Goal: Use online tool/utility: Utilize a website feature to perform a specific function

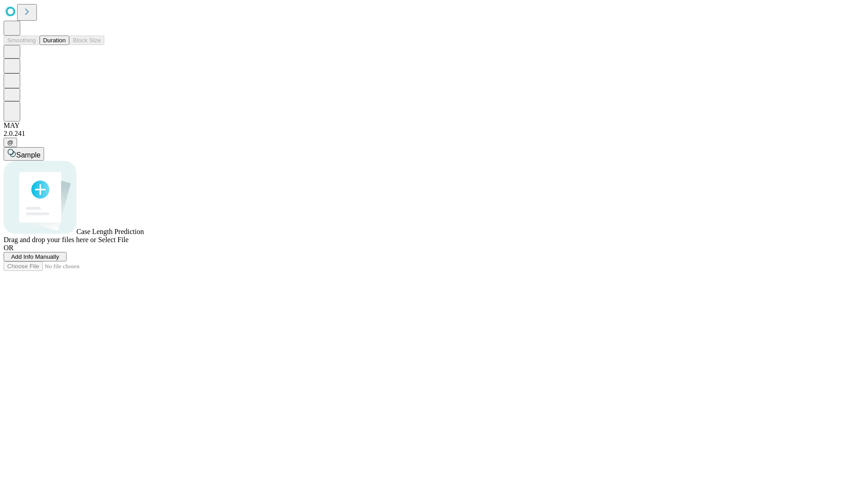
click at [59, 260] on span "Add Info Manually" at bounding box center [35, 256] width 48 height 7
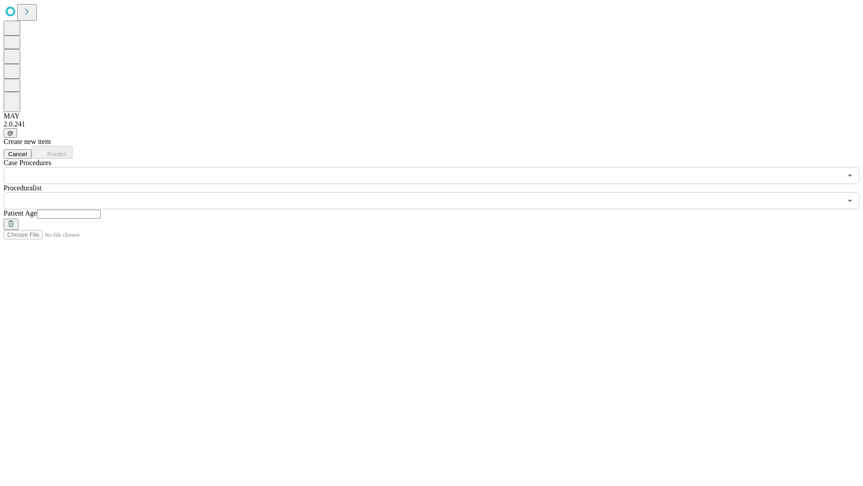
click at [101, 210] on input "text" at bounding box center [69, 214] width 64 height 9
type input "**"
click at [438, 192] on input "text" at bounding box center [423, 200] width 839 height 17
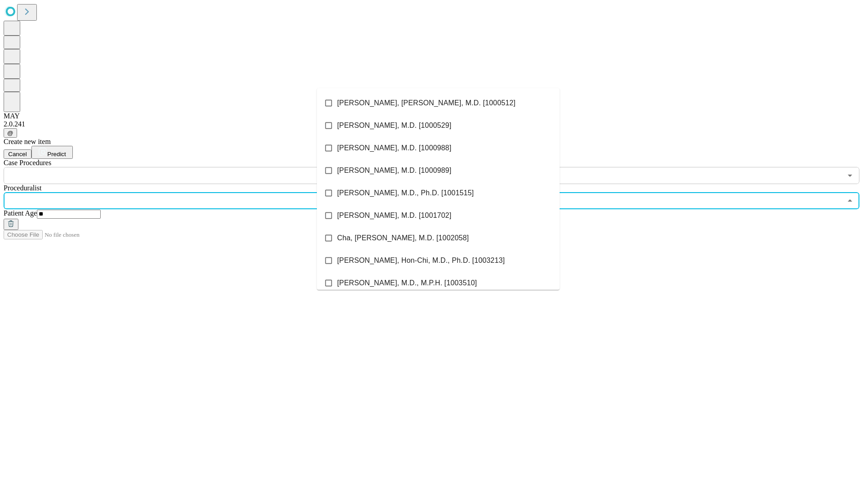
click at [438, 103] on li "[PERSON_NAME], [PERSON_NAME], M.D. [1000512]" at bounding box center [438, 103] width 243 height 22
click at [189, 167] on input "text" at bounding box center [423, 175] width 839 height 17
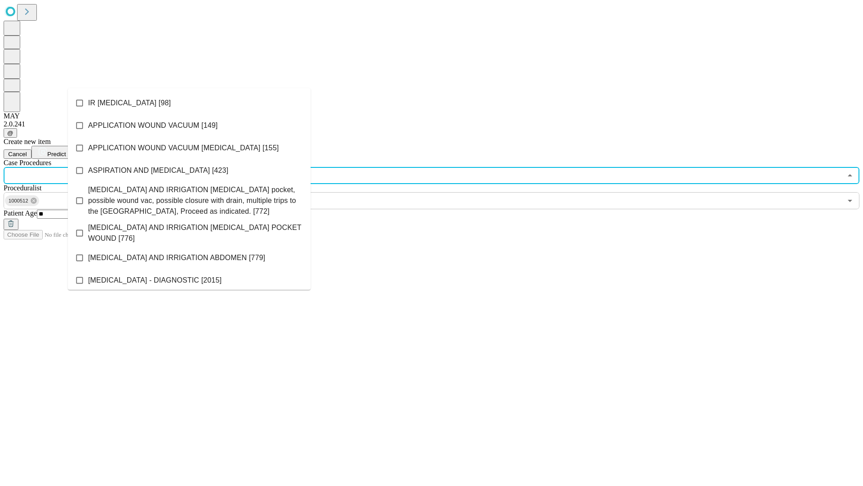
click at [189, 103] on li "IR [MEDICAL_DATA] [98]" at bounding box center [189, 103] width 243 height 22
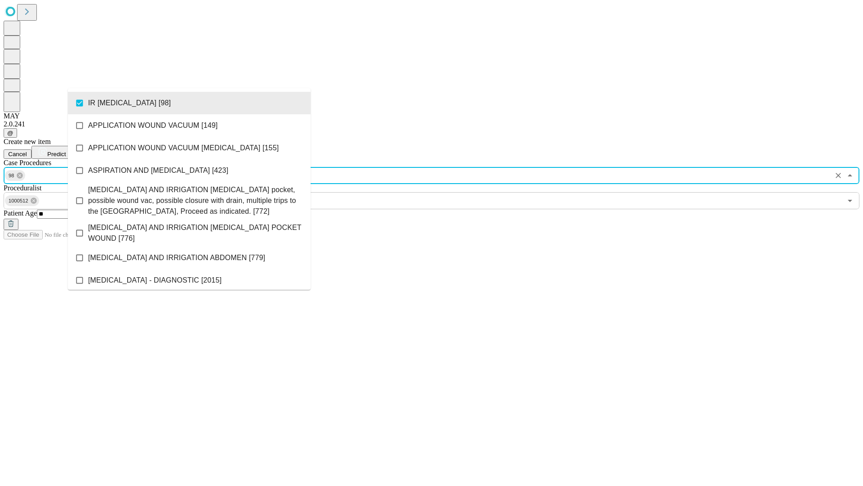
click at [66, 151] on span "Predict" at bounding box center [56, 154] width 18 height 7
